Goal: Communication & Community: Ask a question

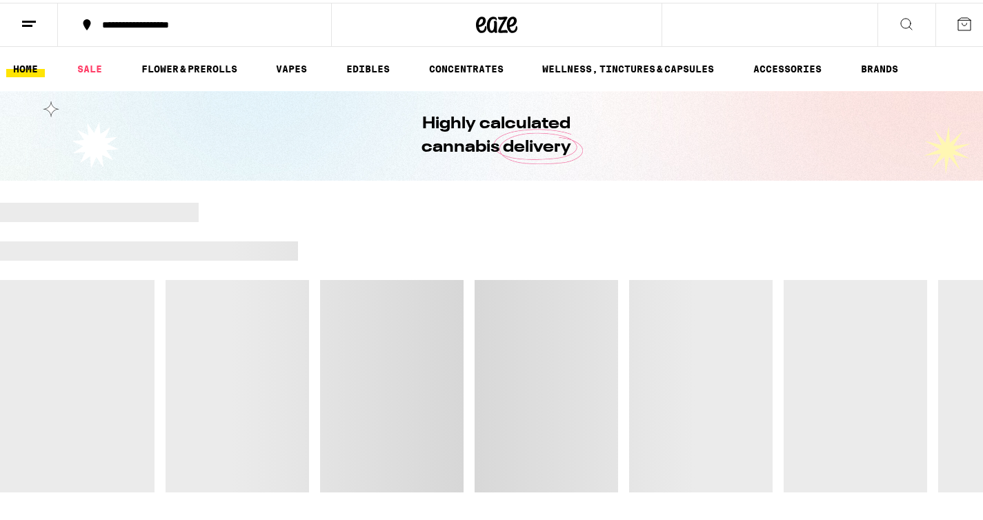
click at [31, 19] on icon at bounding box center [29, 21] width 17 height 17
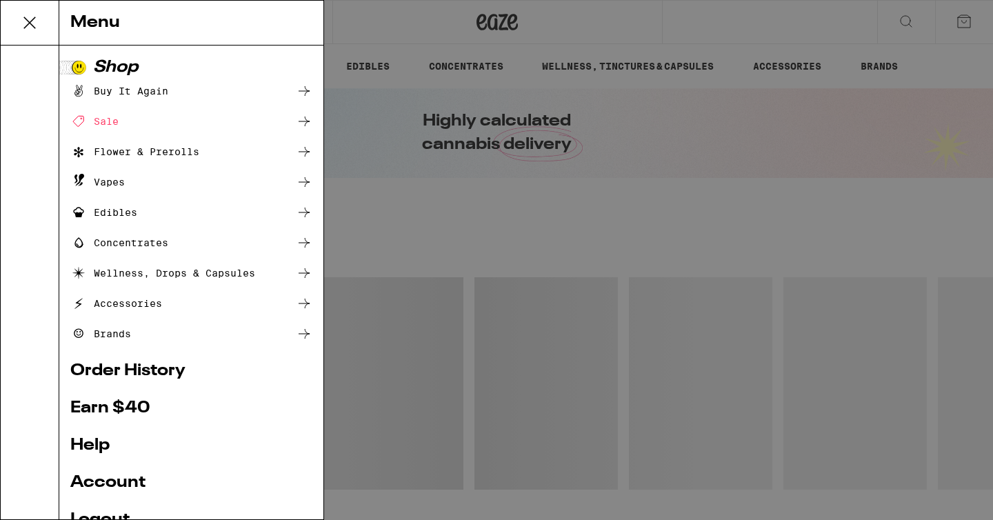
click at [790, 250] on div "Menu Shop Buy It Again Sale Flower & Prerolls Vapes Edibles Concentrates Wellne…" at bounding box center [496, 260] width 993 height 520
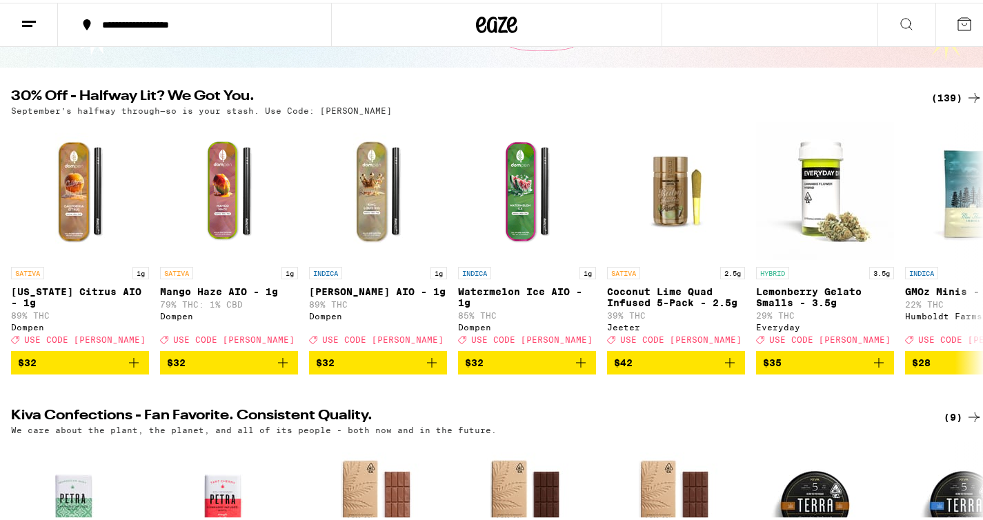
click at [938, 95] on div "(139)" at bounding box center [956, 95] width 51 height 17
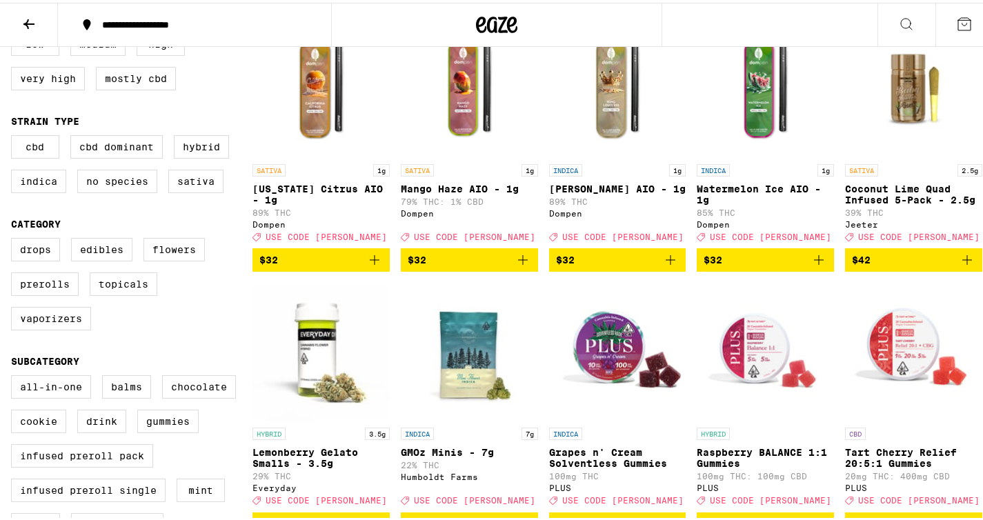
scroll to position [191, 0]
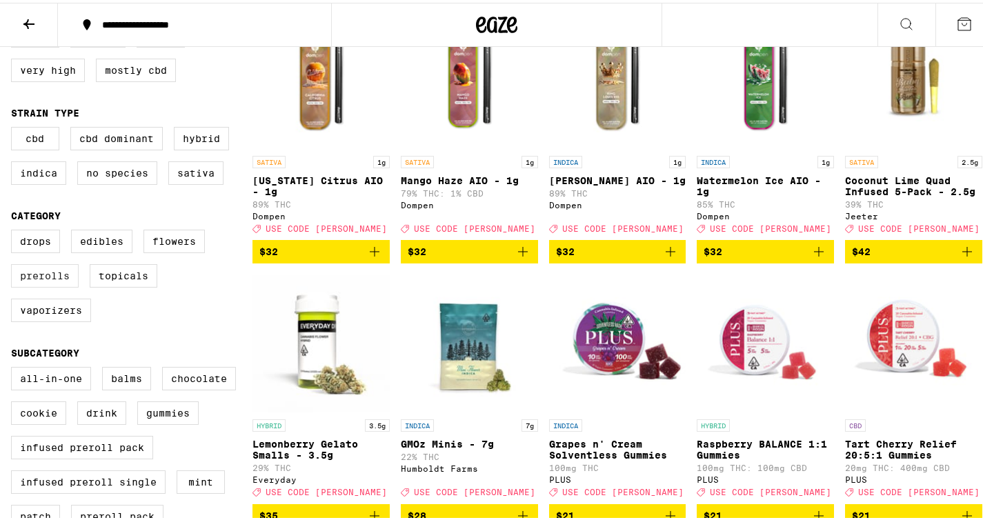
click at [47, 285] on label "Prerolls" at bounding box center [45, 272] width 68 height 23
click at [14, 230] on input "Prerolls" at bounding box center [14, 229] width 1 height 1
checkbox input "true"
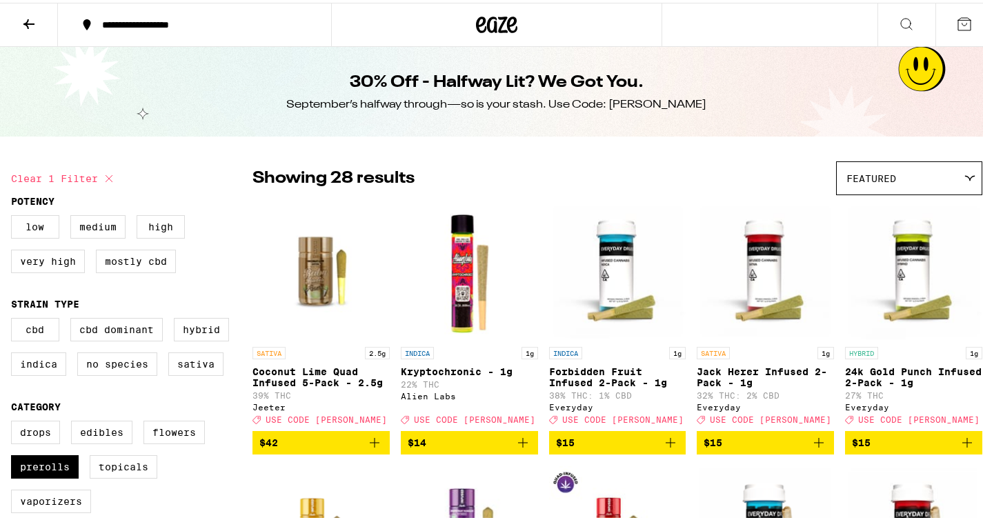
click at [37, 19] on icon at bounding box center [29, 21] width 17 height 17
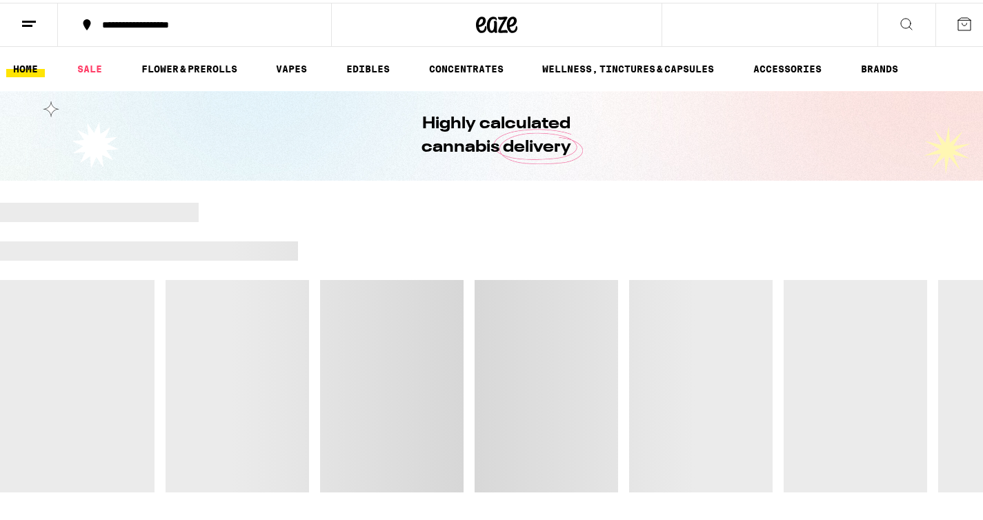
click at [37, 19] on icon at bounding box center [29, 21] width 17 height 17
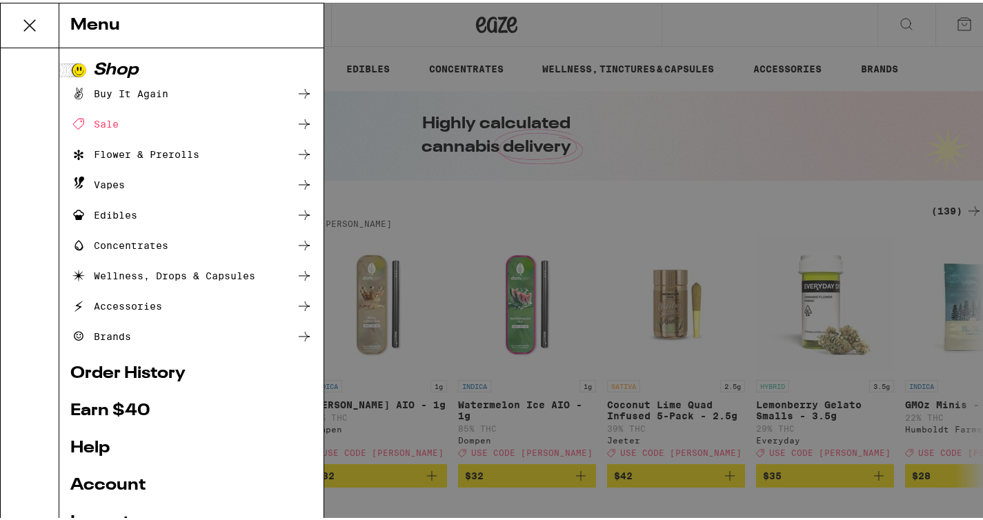
click at [296, 327] on icon at bounding box center [304, 333] width 17 height 17
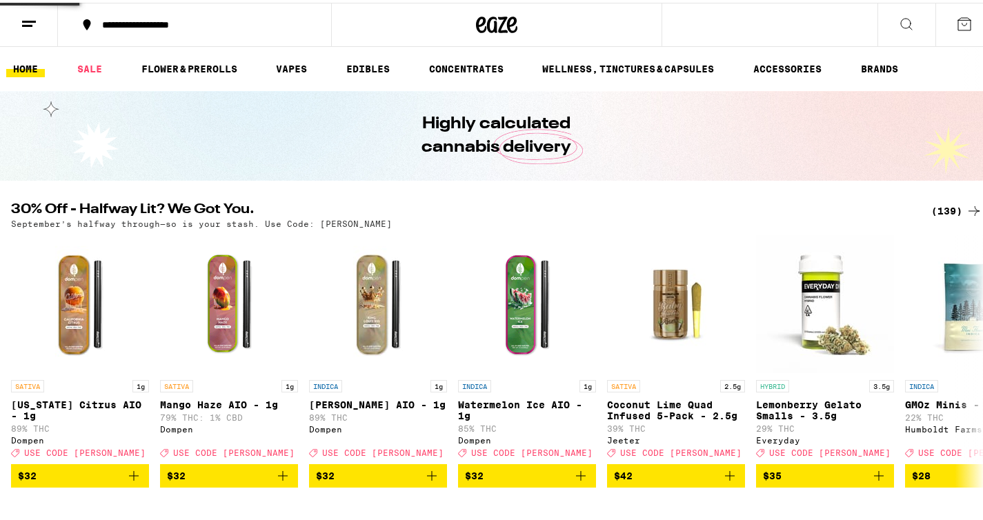
scroll to position [114, 0]
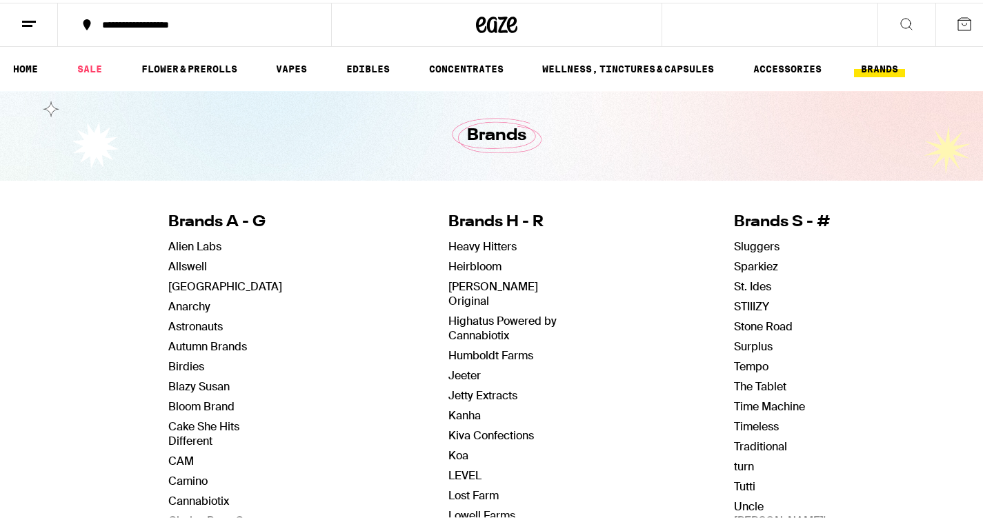
click at [17, 19] on button at bounding box center [29, 22] width 58 height 43
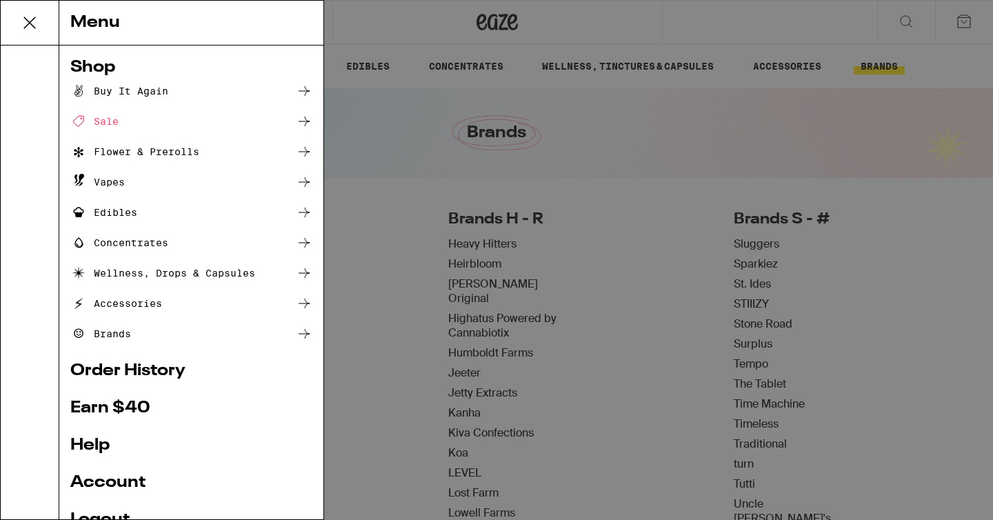
click at [94, 443] on link "Help" at bounding box center [191, 445] width 242 height 17
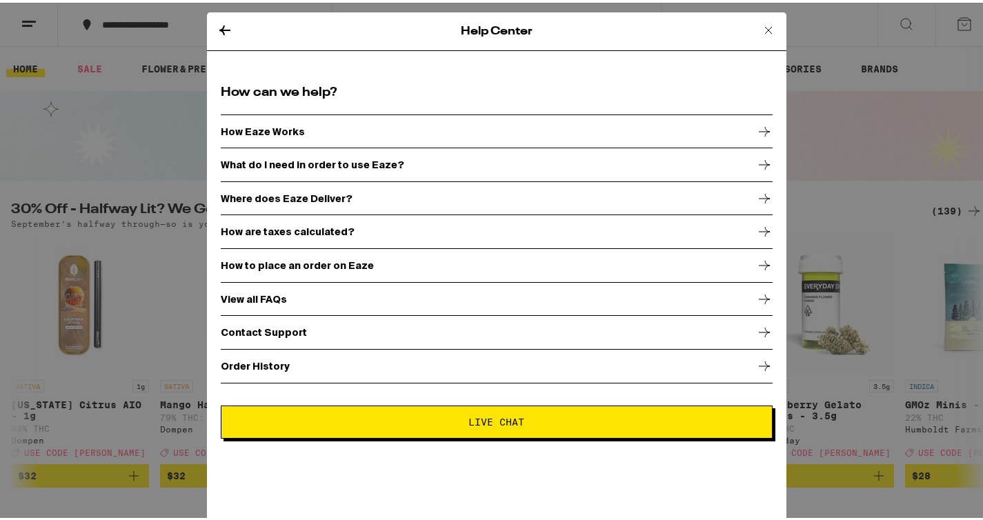
click at [266, 331] on p "Contact Support" at bounding box center [264, 329] width 86 height 11
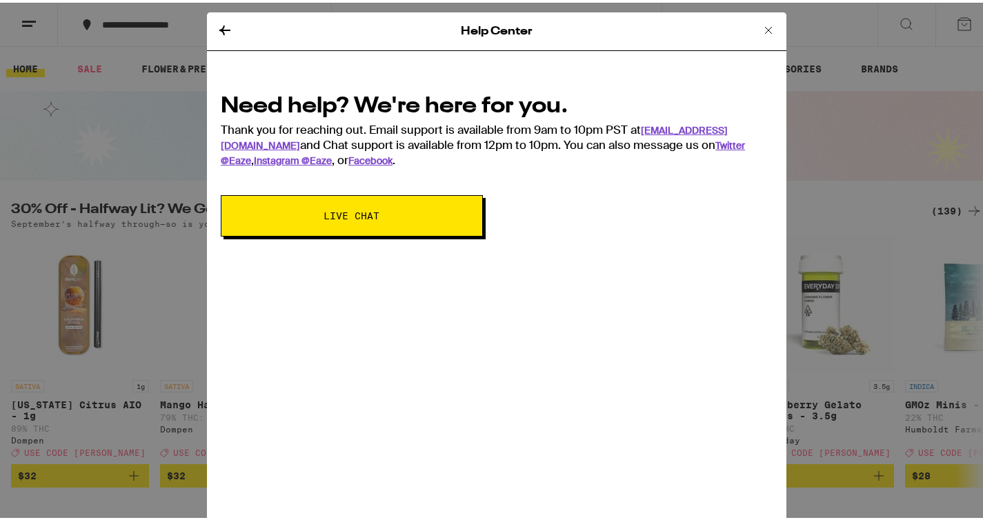
click at [336, 211] on span "Live Chat" at bounding box center [352, 213] width 56 height 10
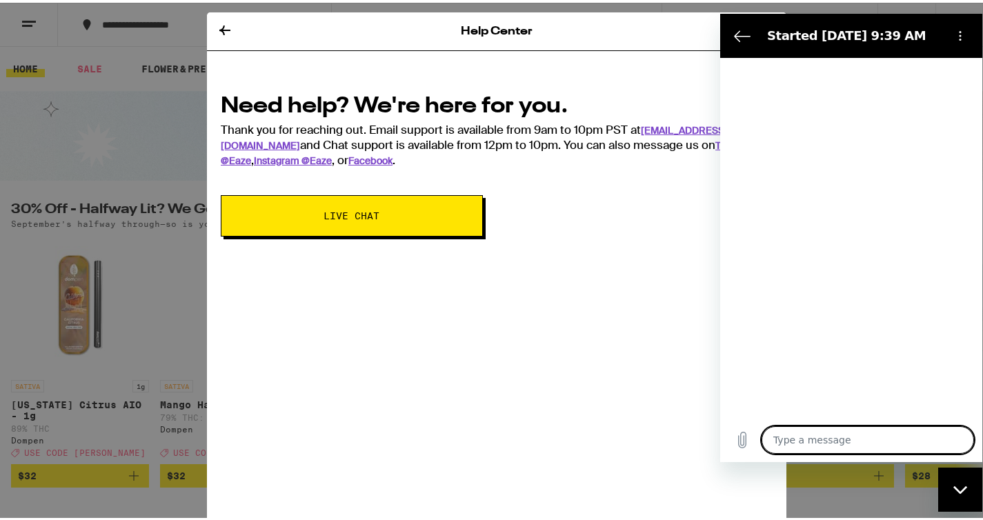
type textarea "x"
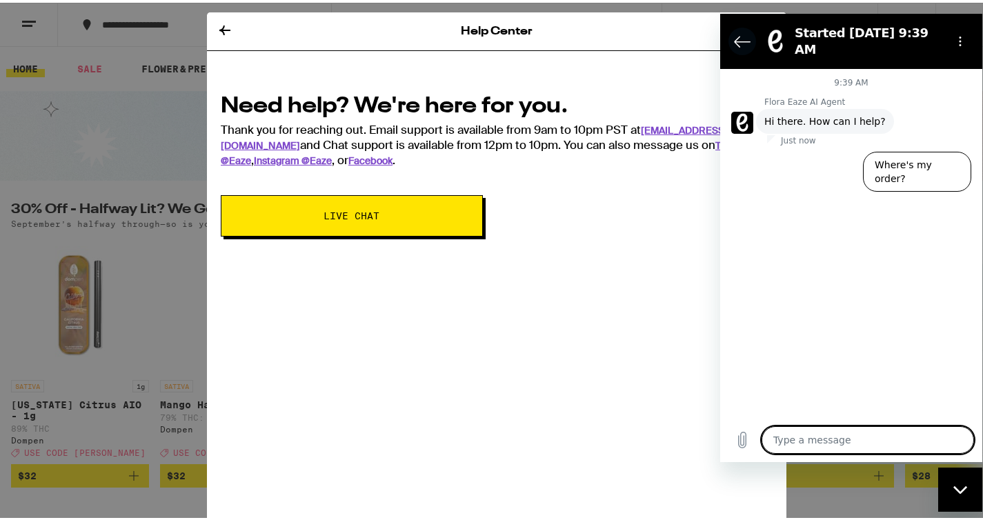
click at [734, 36] on icon "Back to the conversation list" at bounding box center [741, 41] width 15 height 10
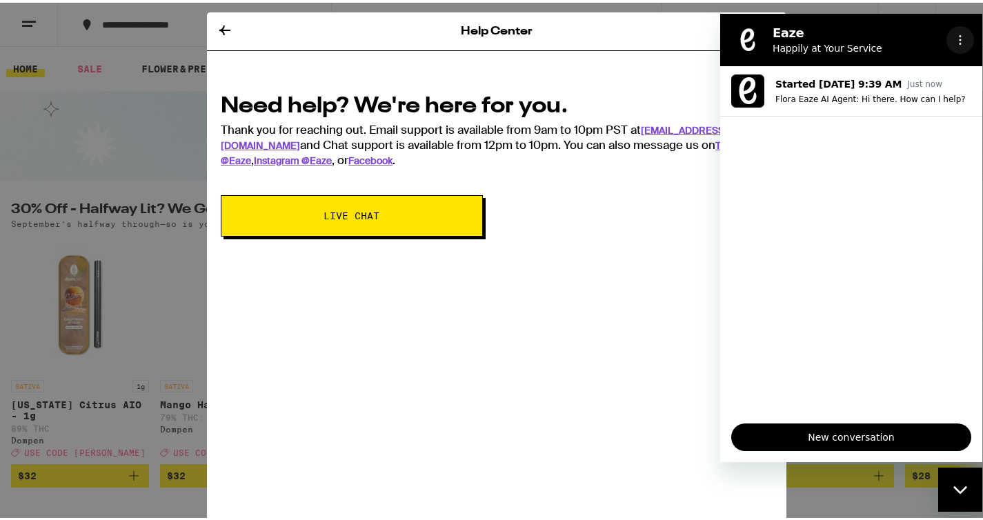
click at [960, 43] on circle "Options menu" at bounding box center [960, 43] width 2 height 2
click at [456, 423] on div "Help Center Need help? We're here for you. Thank you for reaching out. Email su…" at bounding box center [496, 270] width 579 height 520
